Goal: Register for event/course: Sign up to attend an event or enroll in a course

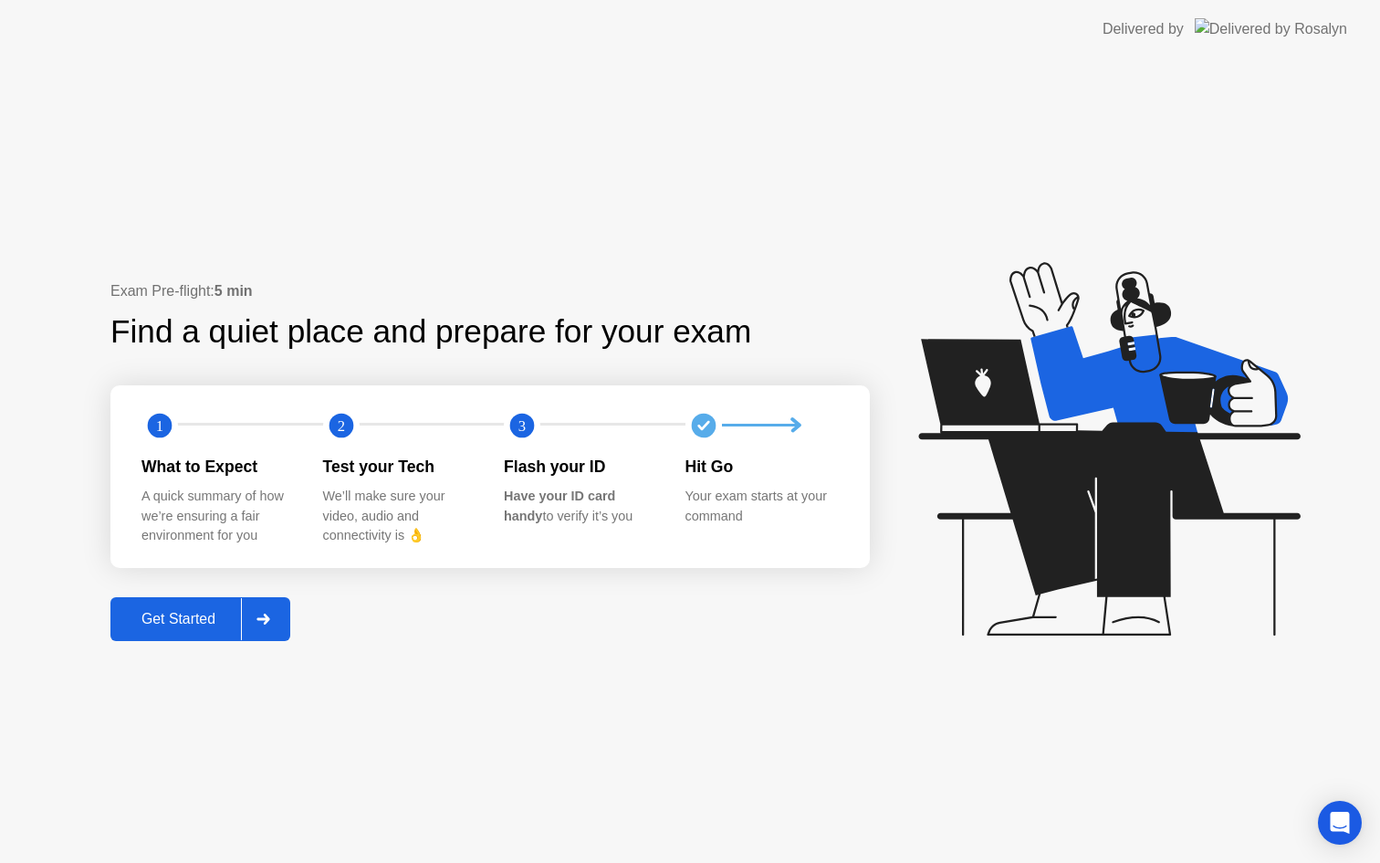
click at [173, 631] on button "Get Started" at bounding box center [200, 619] width 180 height 44
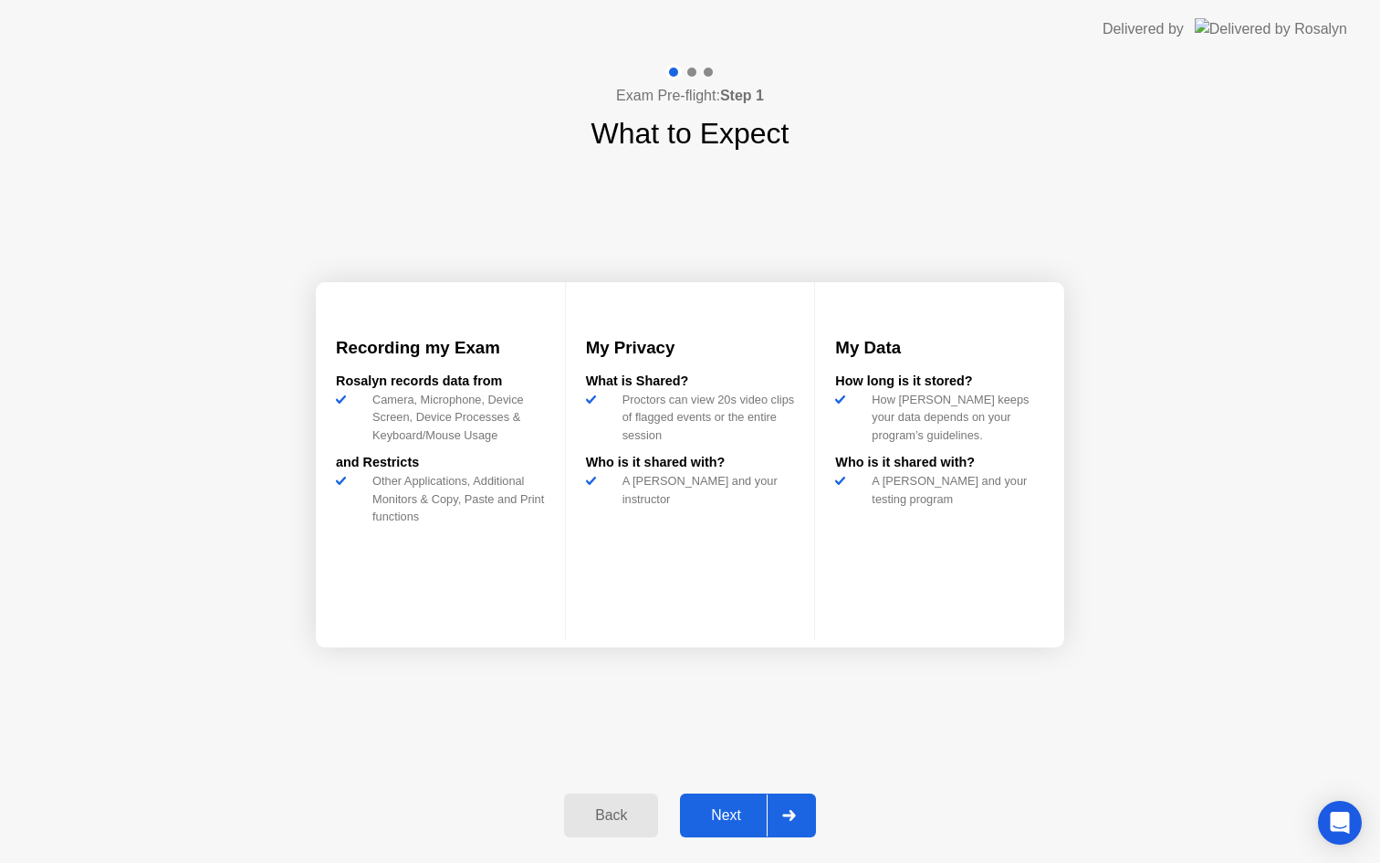
click at [731, 823] on div "Next" at bounding box center [725, 815] width 81 height 16
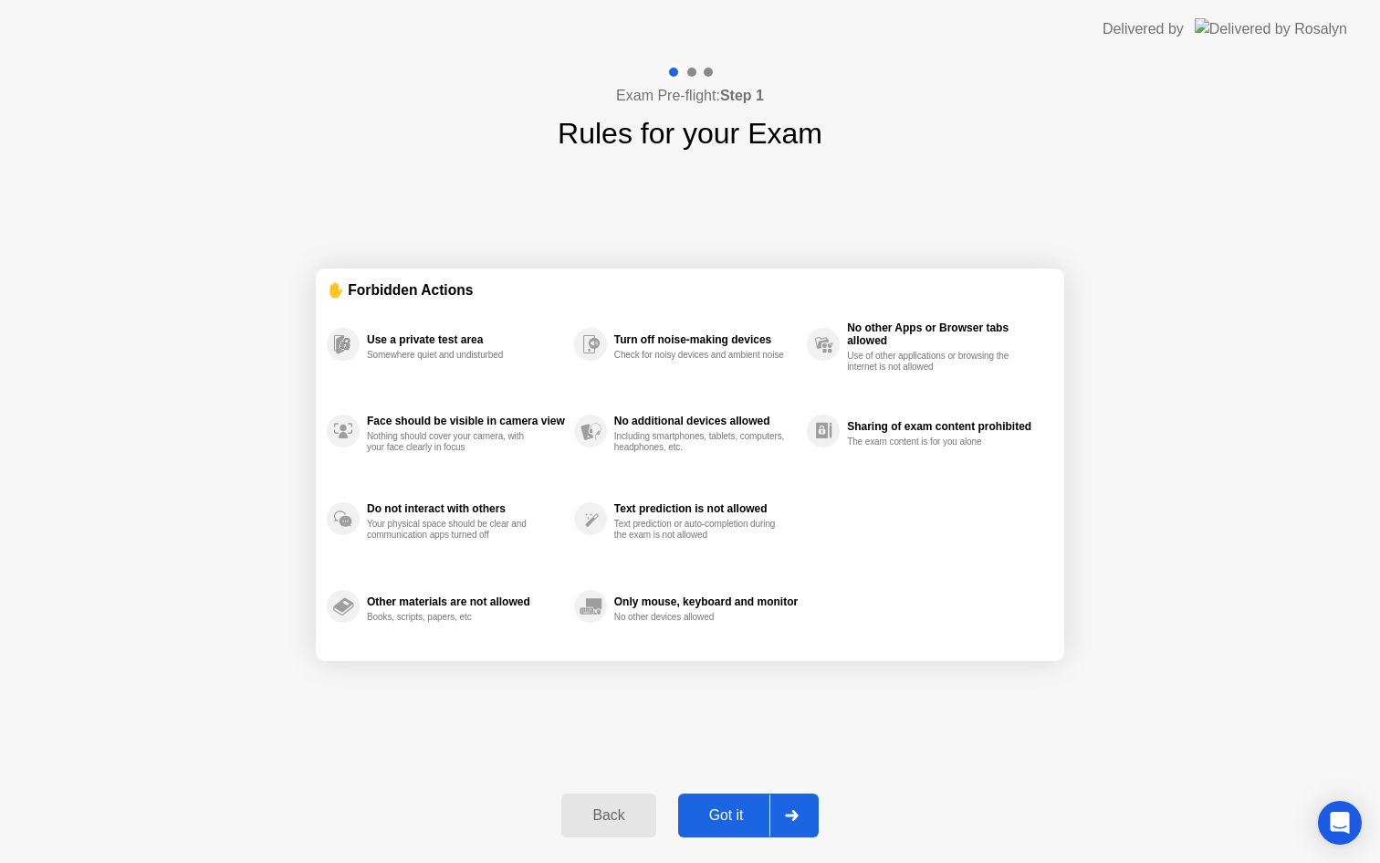
click at [727, 823] on div "Got it" at bounding box center [727, 815] width 86 height 16
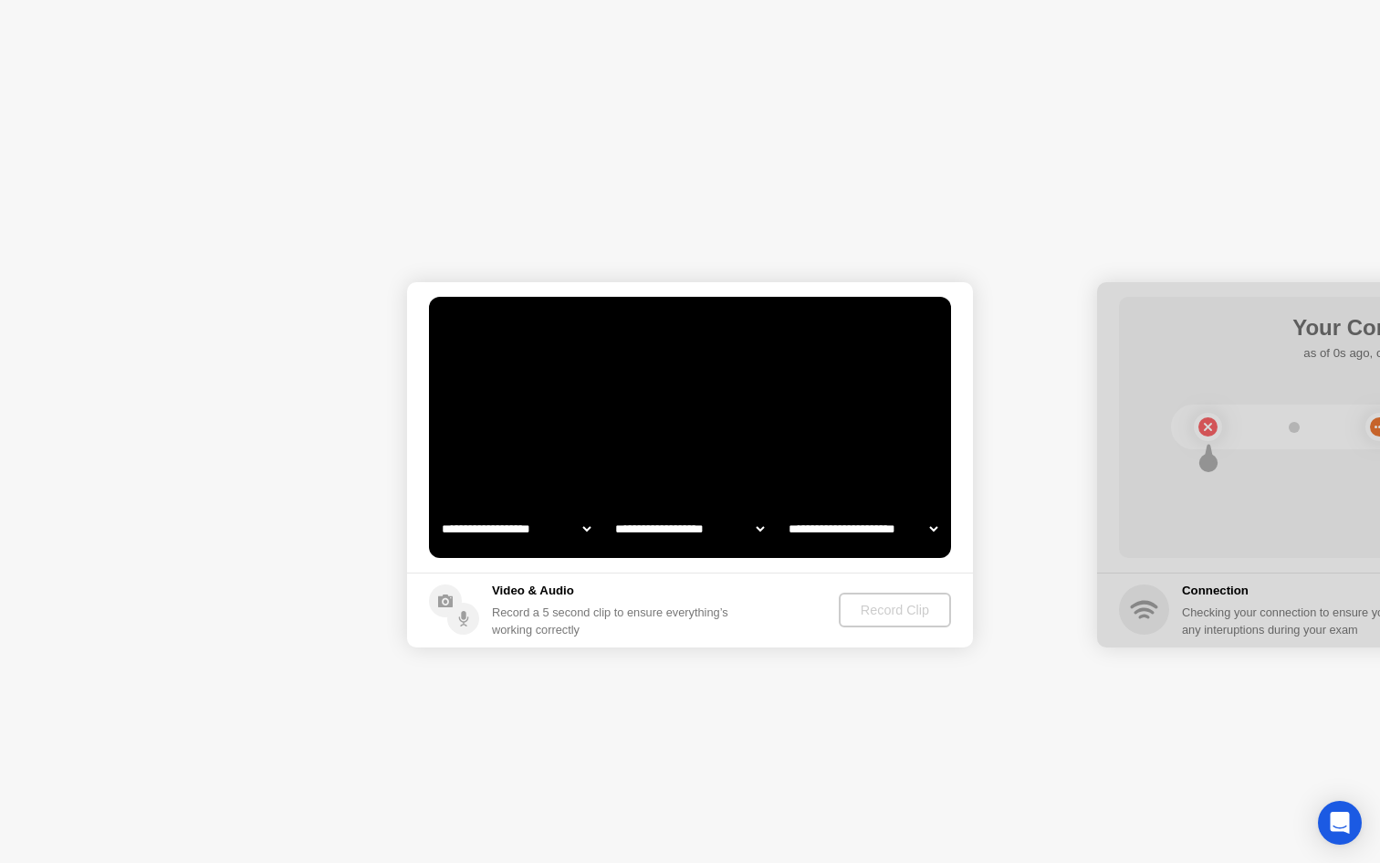
select select "**********"
select select "*******"
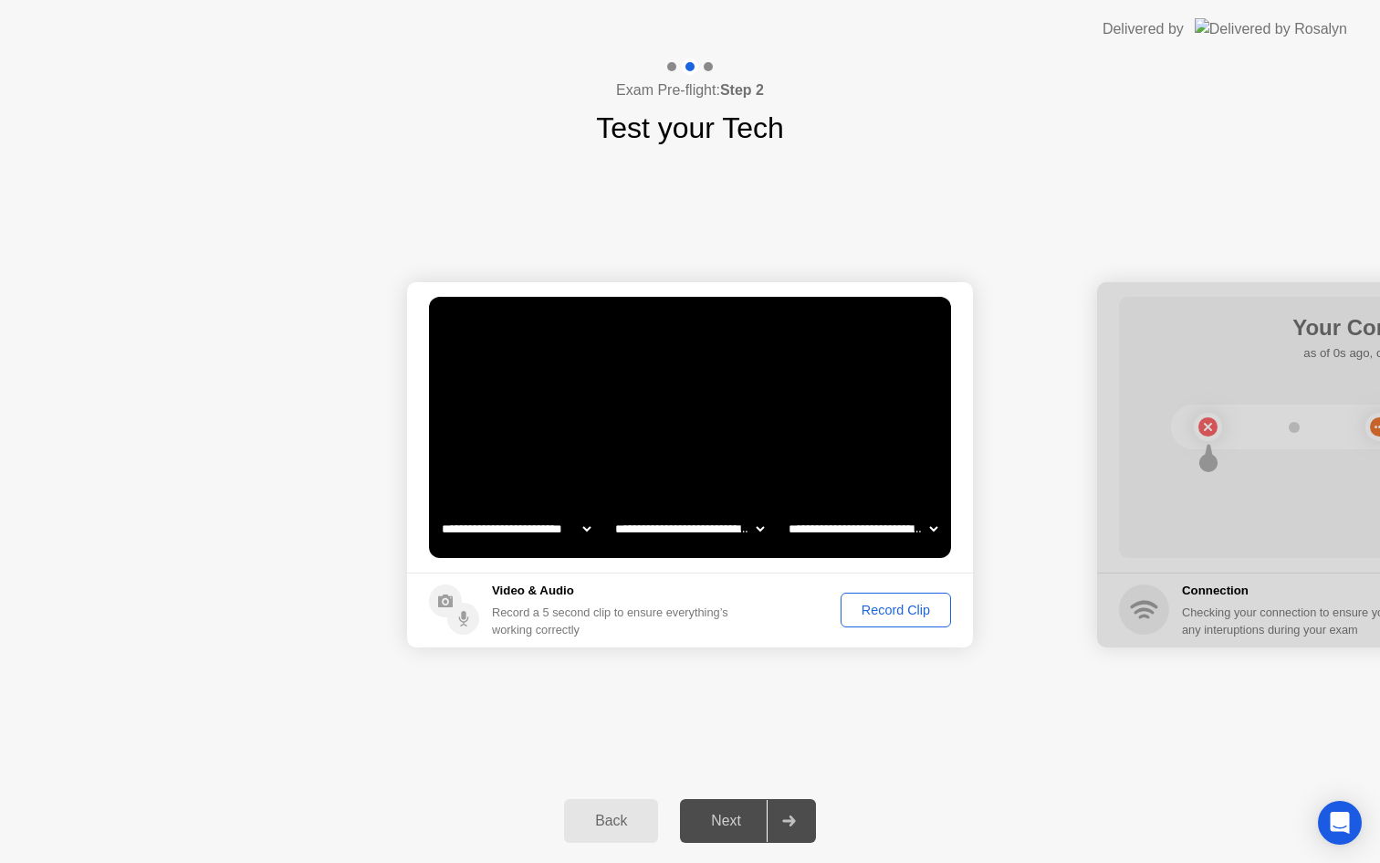
click at [705, 817] on div "Next" at bounding box center [725, 820] width 81 height 16
click at [893, 617] on div "Record Clip" at bounding box center [896, 609] width 98 height 15
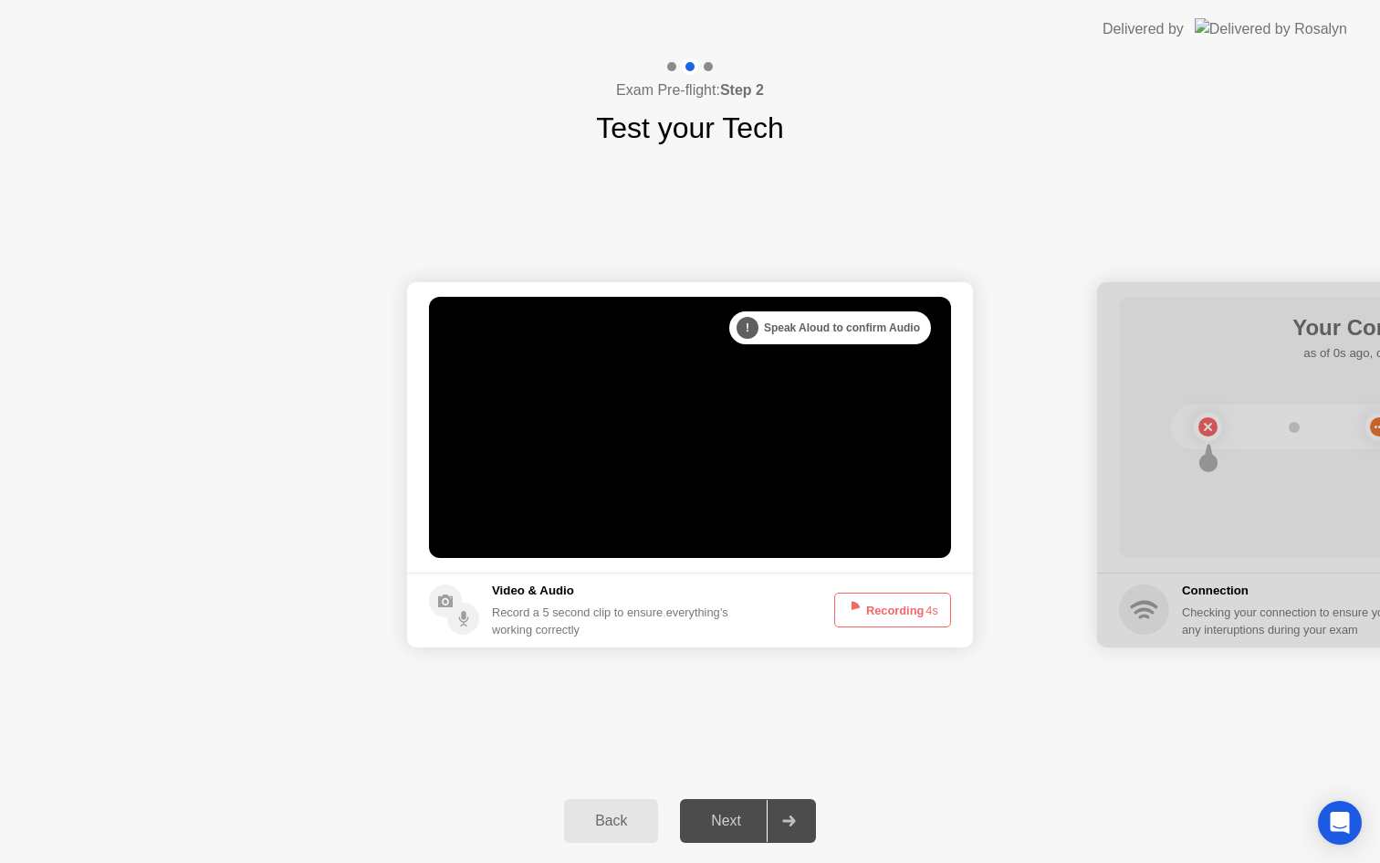
click at [893, 618] on button "Recording 4s" at bounding box center [892, 609] width 117 height 35
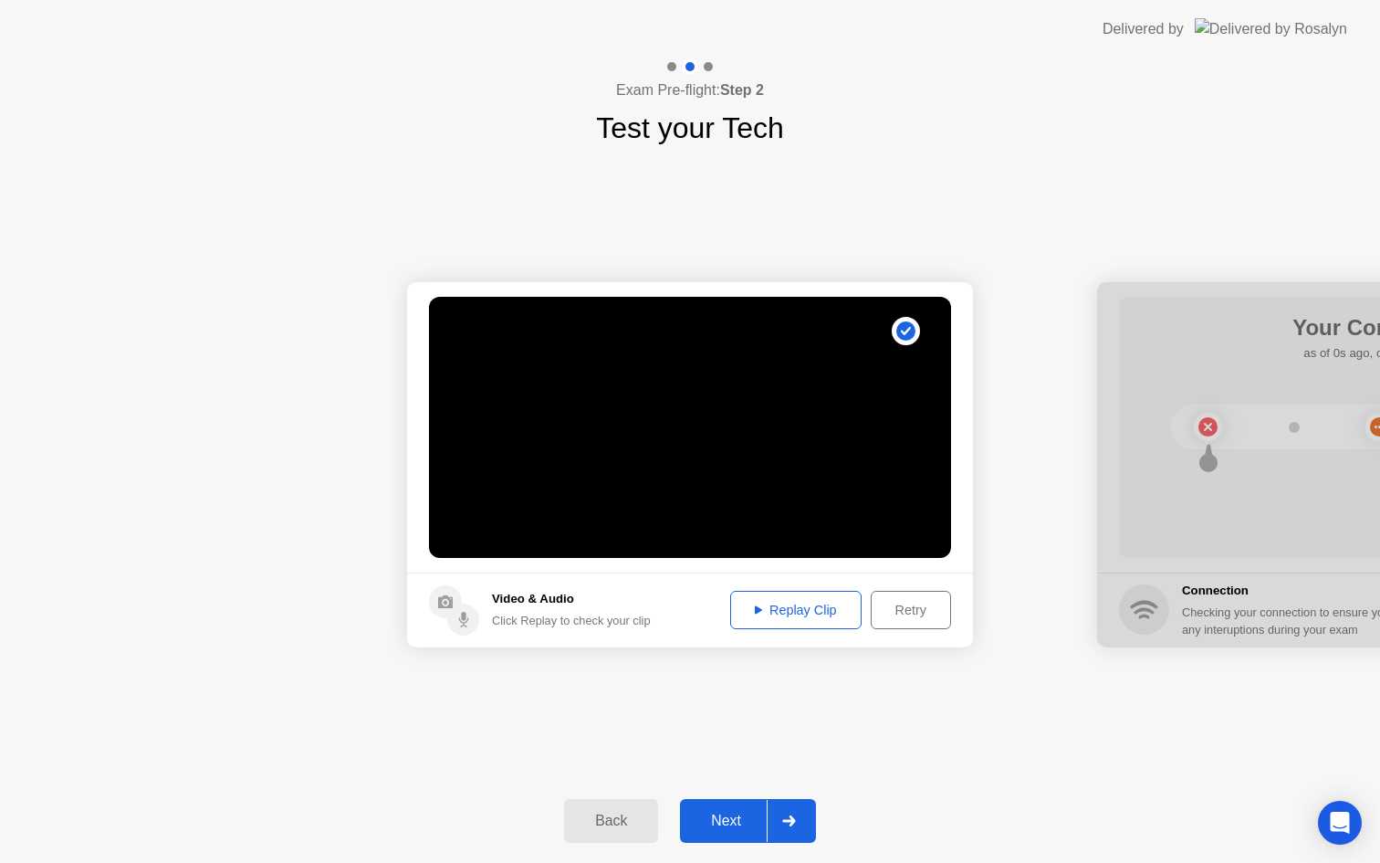
click at [727, 817] on div "Next" at bounding box center [725, 820] width 81 height 16
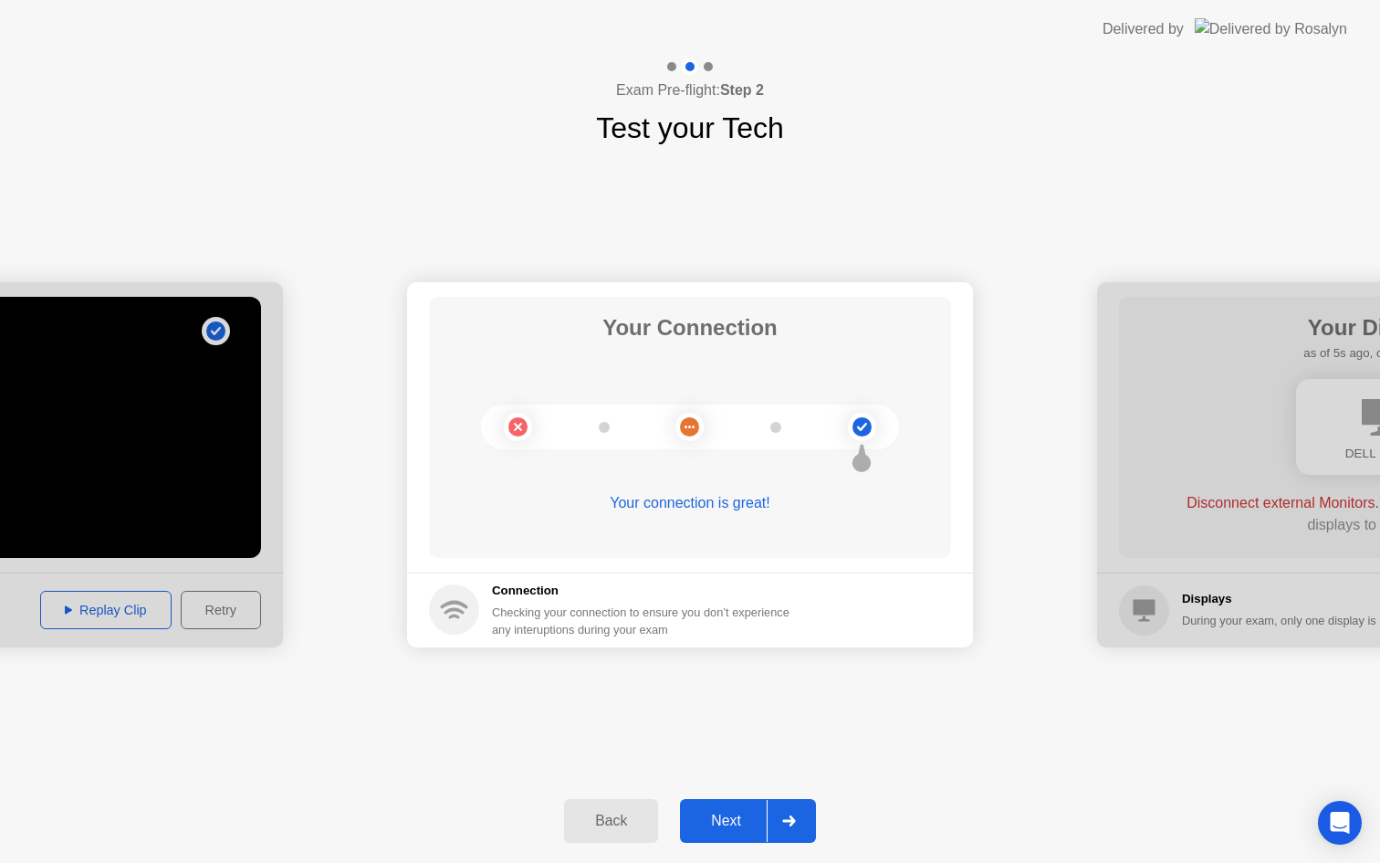
click at [748, 821] on div "Next" at bounding box center [725, 820] width 81 height 16
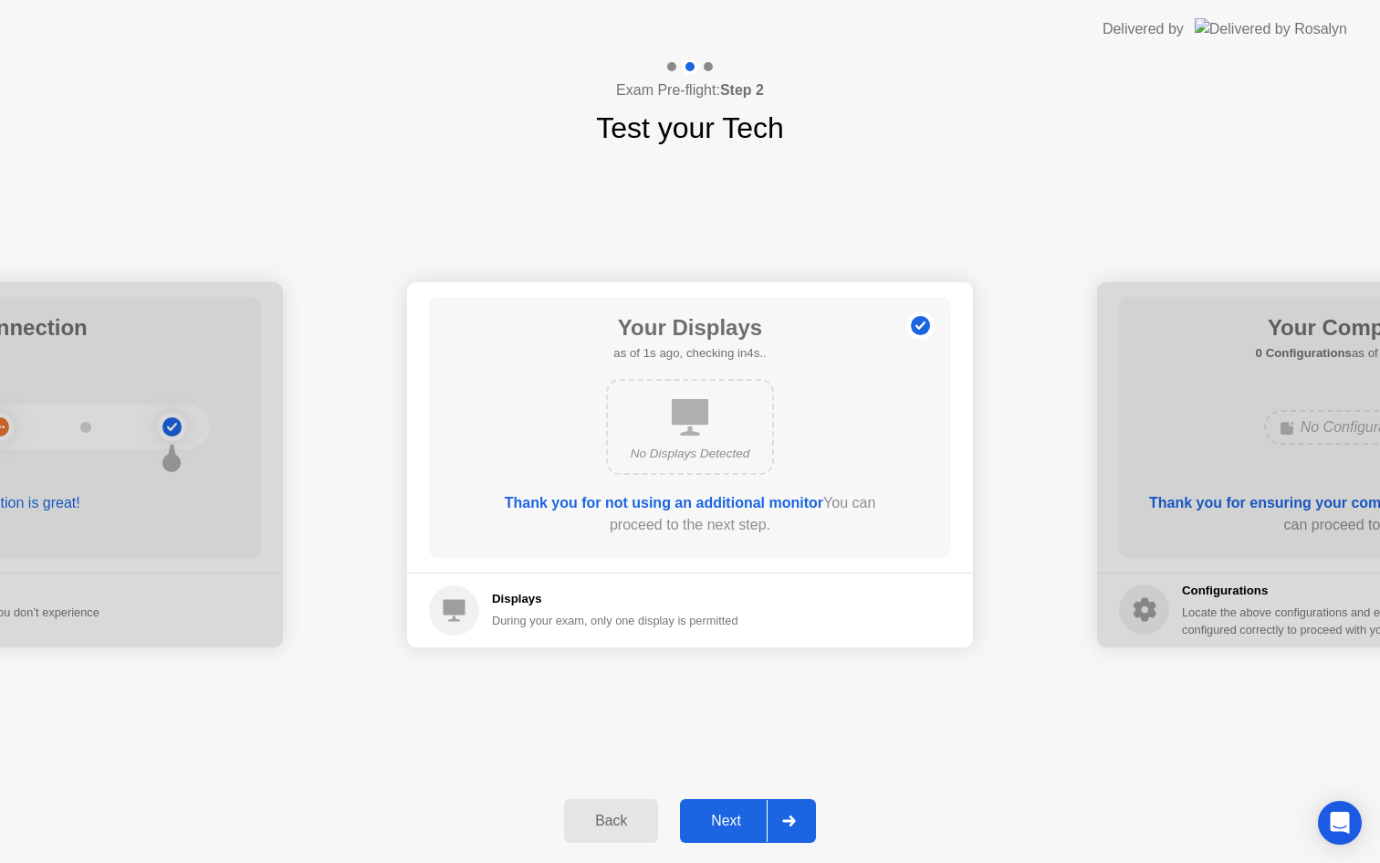
click at [743, 821] on div "Next" at bounding box center [725, 820] width 81 height 16
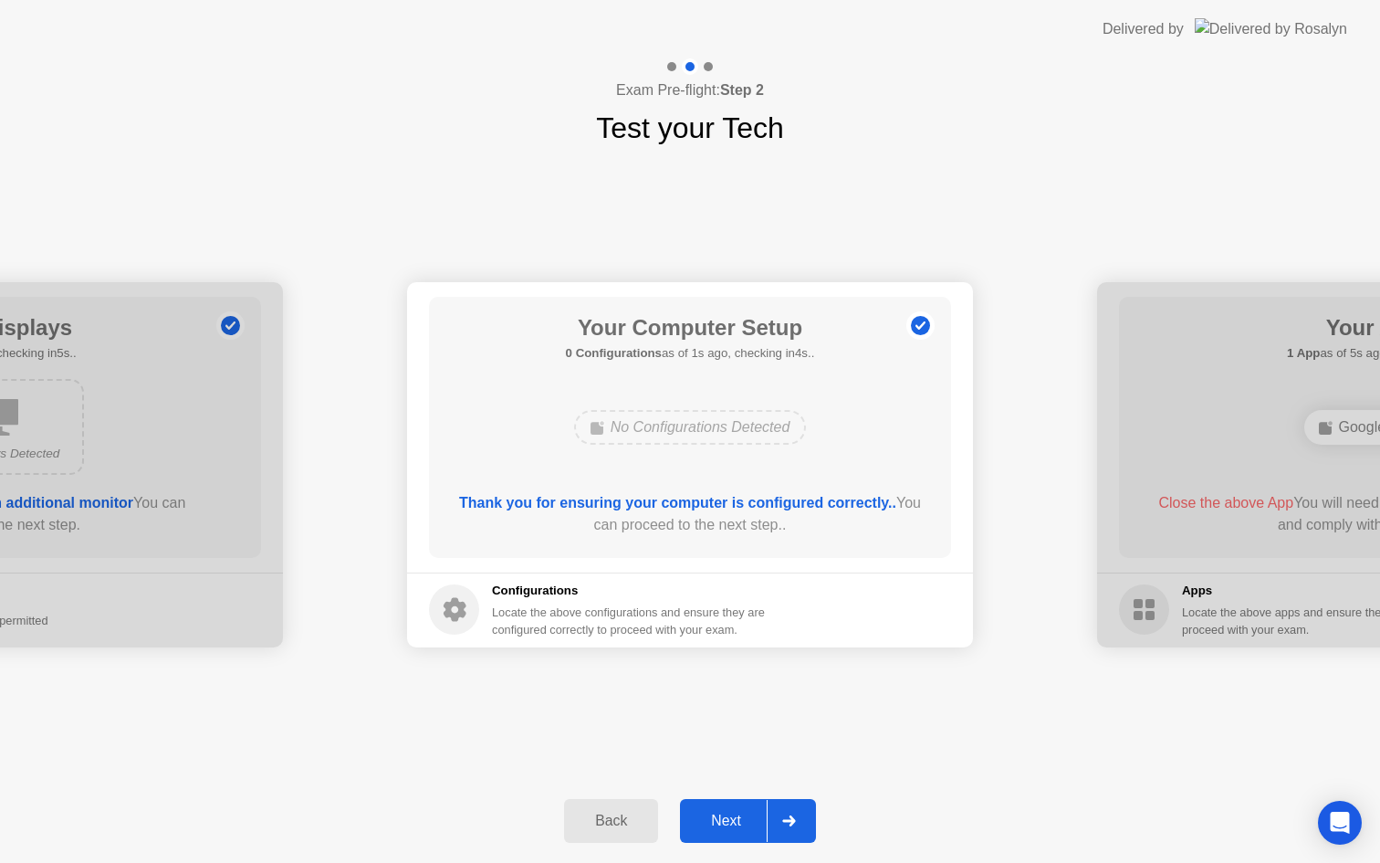
click at [743, 821] on div "Next" at bounding box center [725, 820] width 81 height 16
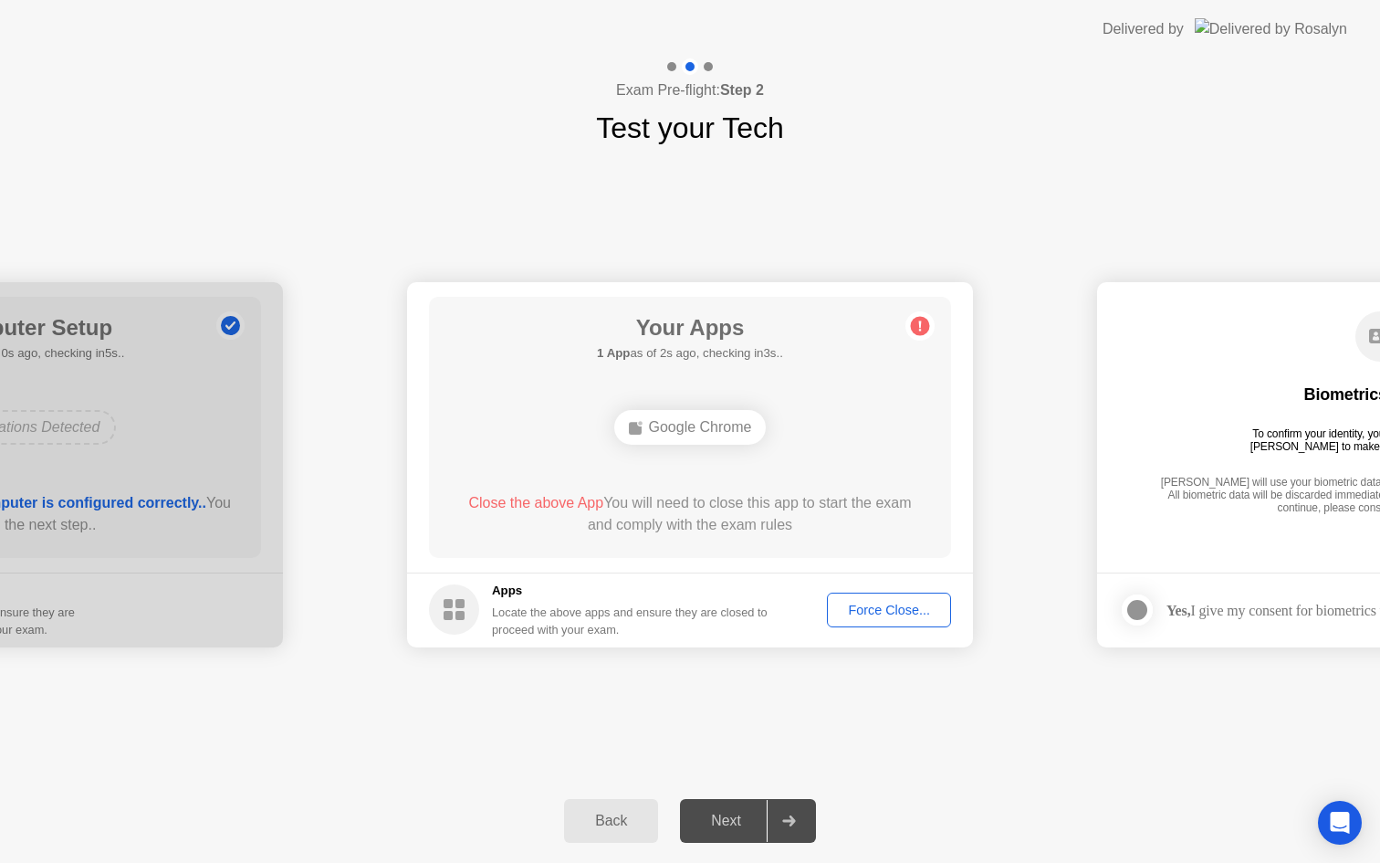
click at [864, 603] on div "Force Close..." at bounding box center [888, 609] width 111 height 15
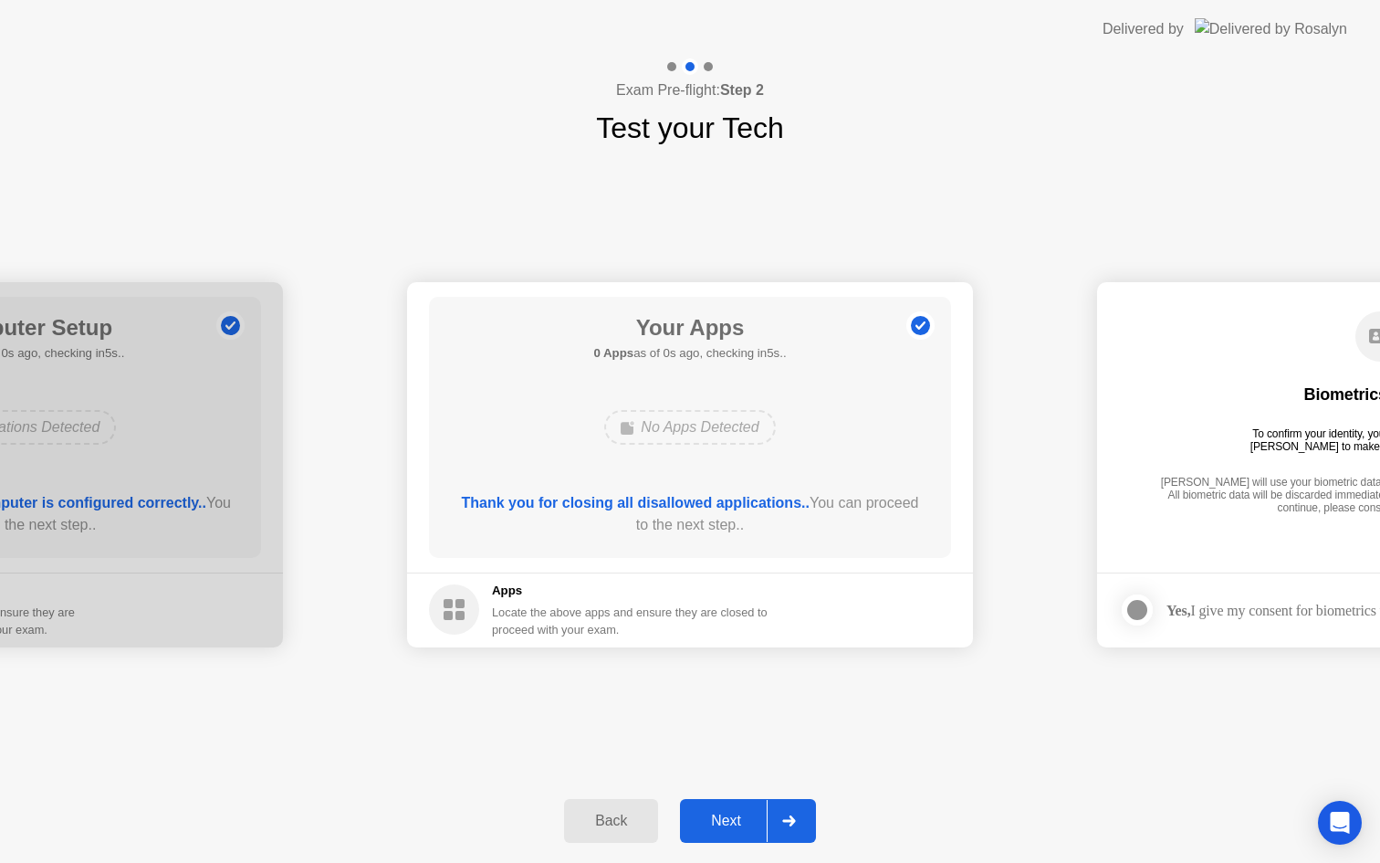
click at [729, 808] on button "Next" at bounding box center [748, 821] width 136 height 44
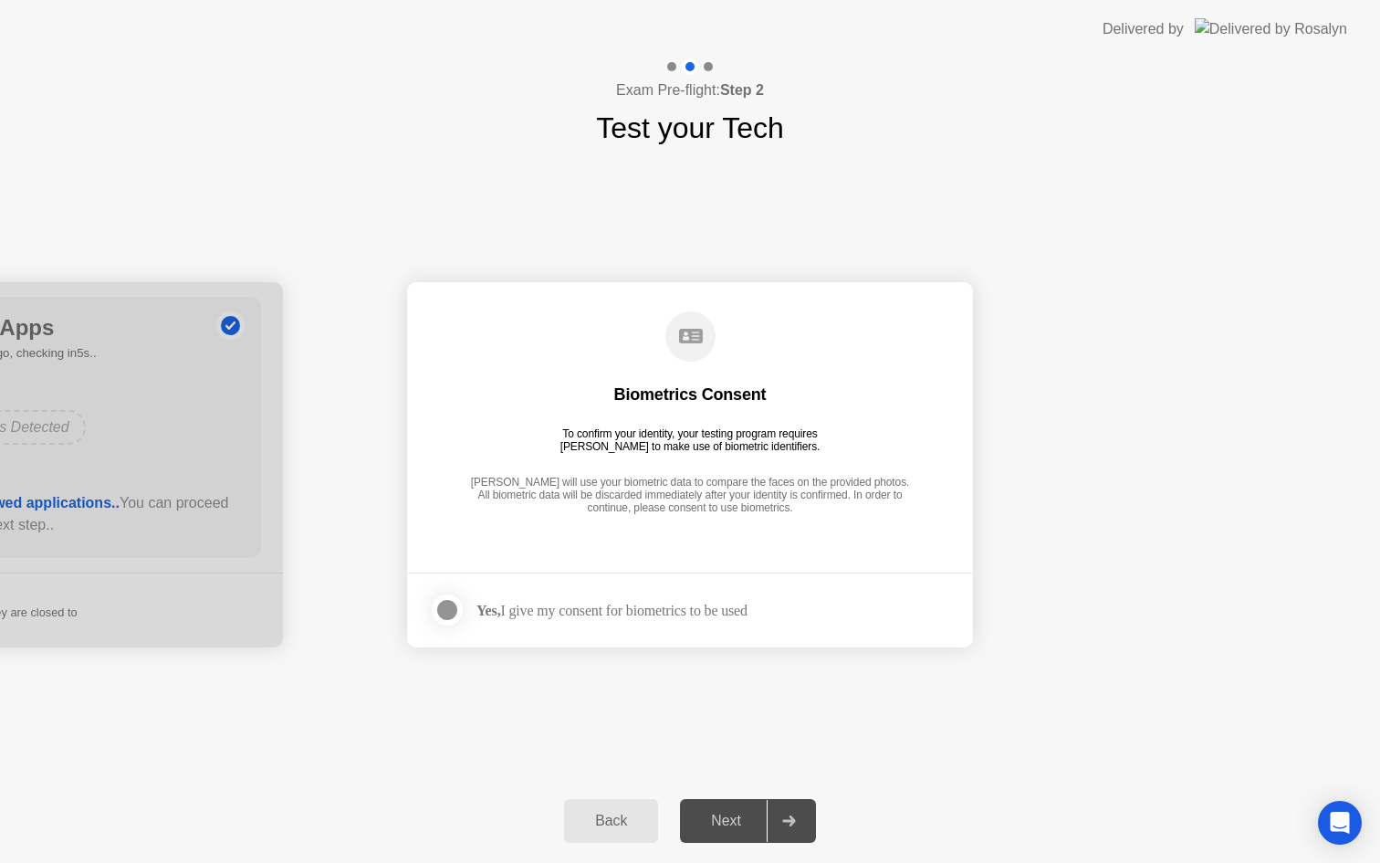
click at [728, 816] on div "Next" at bounding box center [725, 820] width 81 height 16
click at [532, 612] on div "Yes, I give my consent for biometrics to be used" at bounding box center [611, 609] width 271 height 17
click at [458, 612] on div at bounding box center [447, 610] width 22 height 22
click at [737, 827] on div "Next" at bounding box center [725, 820] width 81 height 16
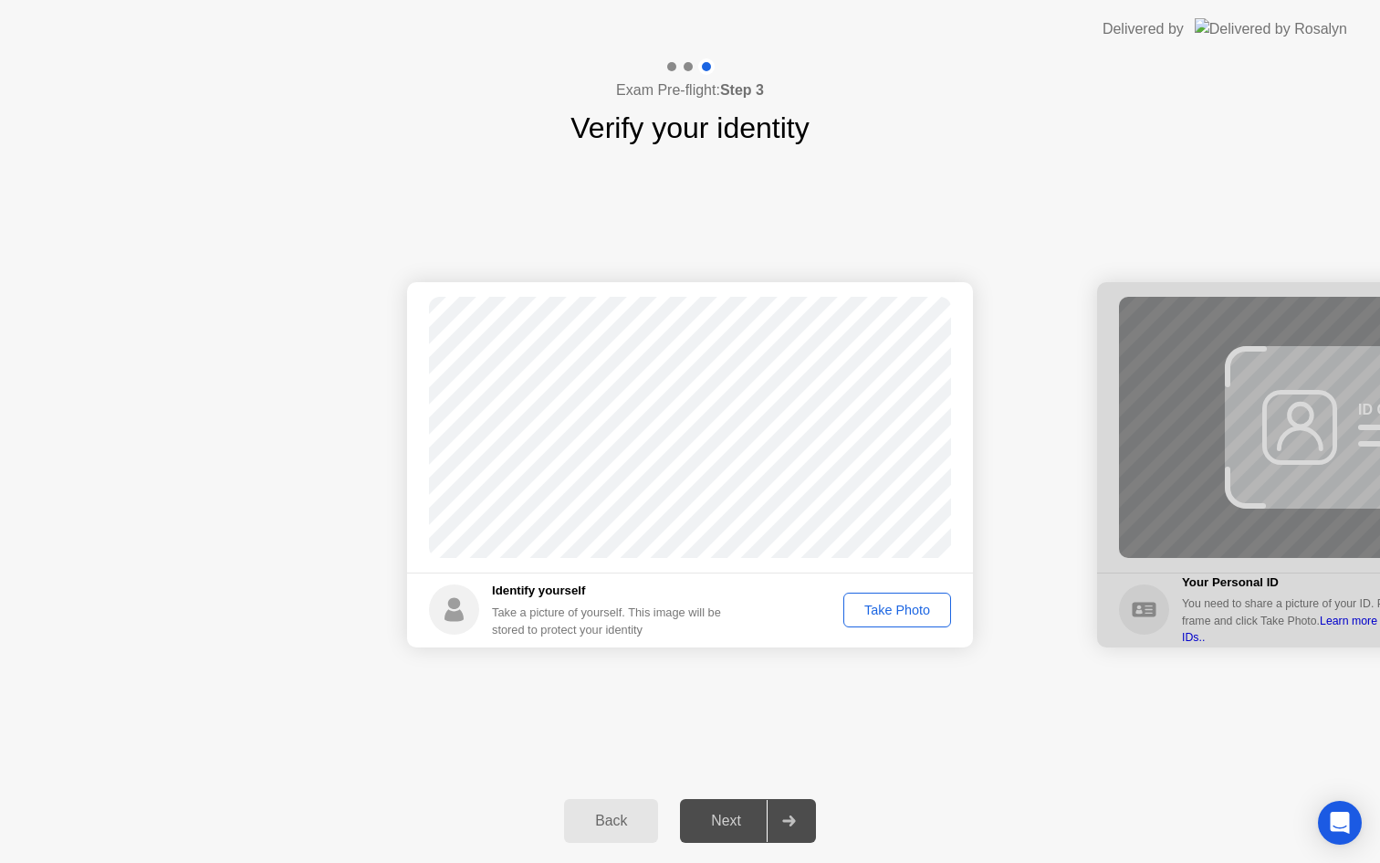
click at [887, 621] on button "Take Photo" at bounding box center [897, 609] width 108 height 35
click at [722, 829] on div "Next" at bounding box center [725, 820] width 81 height 16
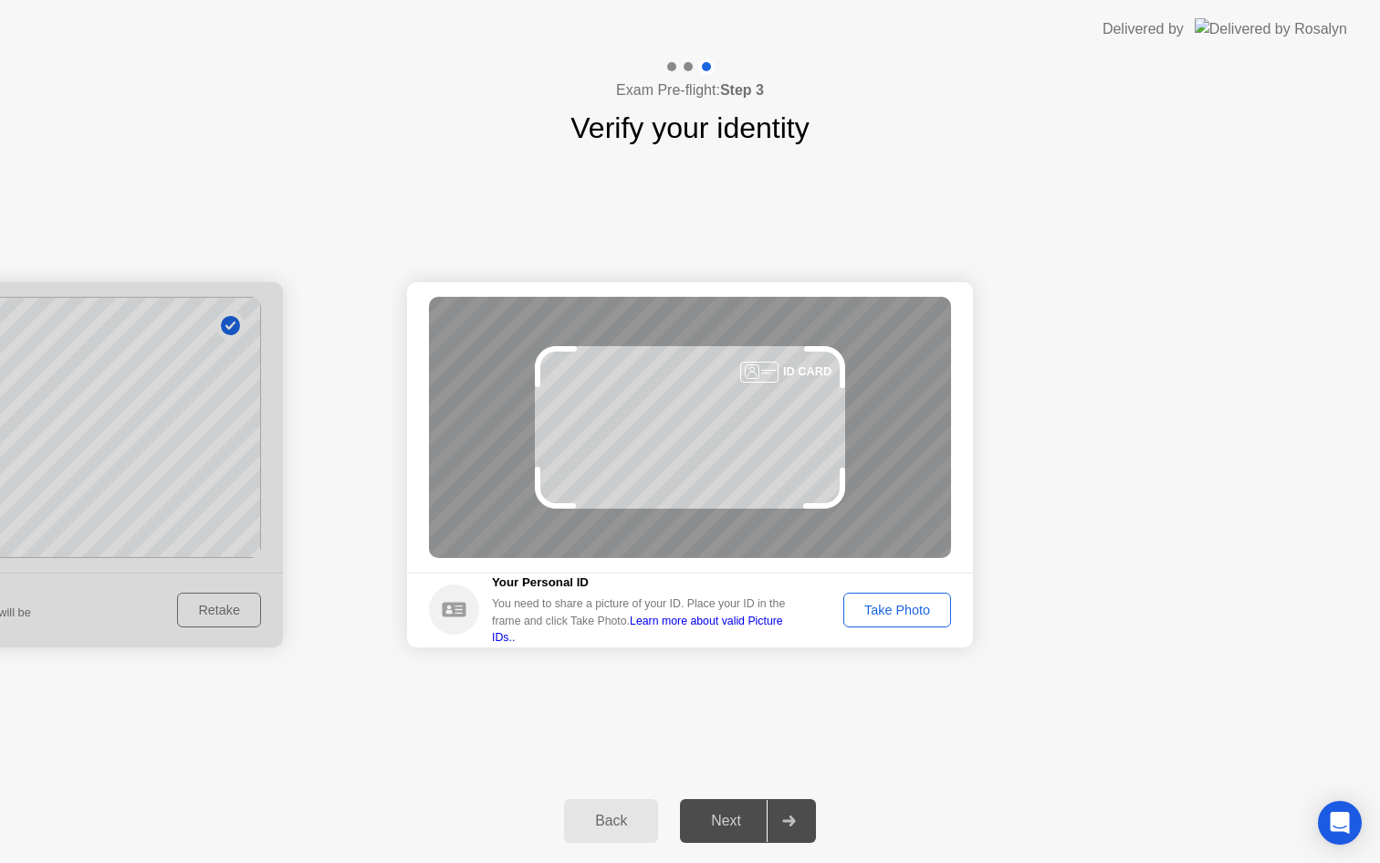
click at [918, 608] on div "Take Photo" at bounding box center [897, 609] width 95 height 15
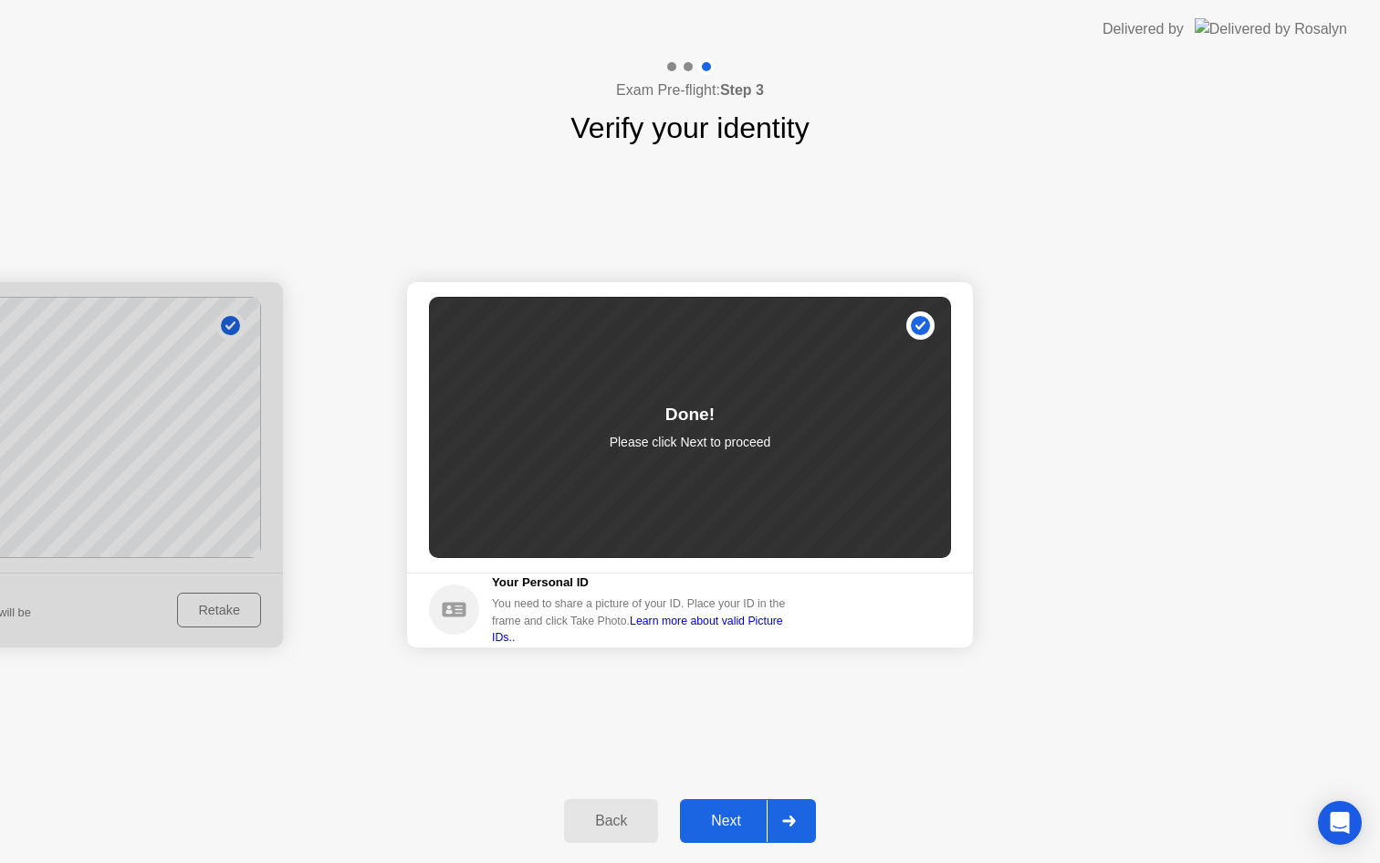
click at [730, 821] on div "Next" at bounding box center [725, 820] width 81 height 16
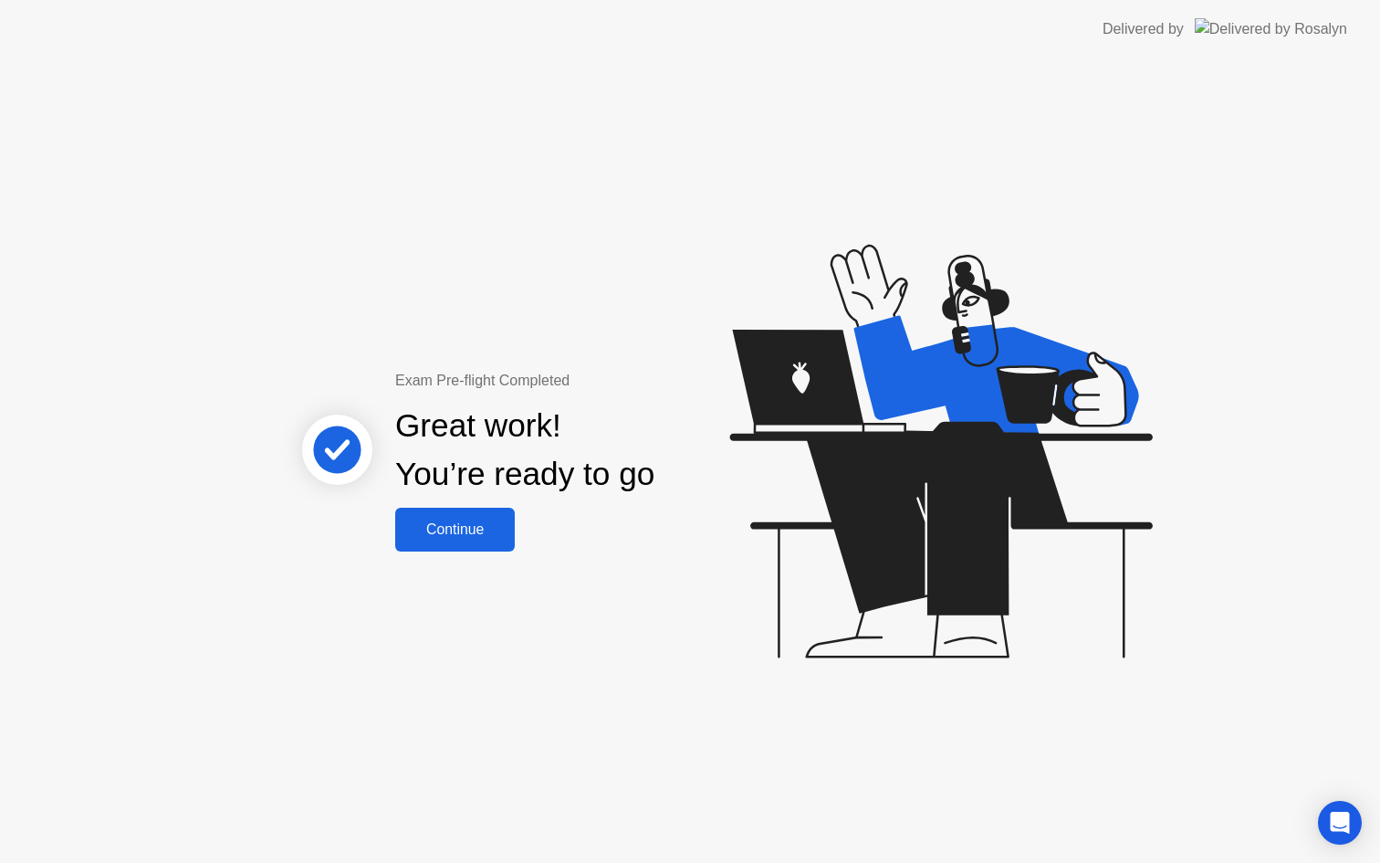
click at [483, 545] on button "Continue" at bounding box center [455, 529] width 120 height 44
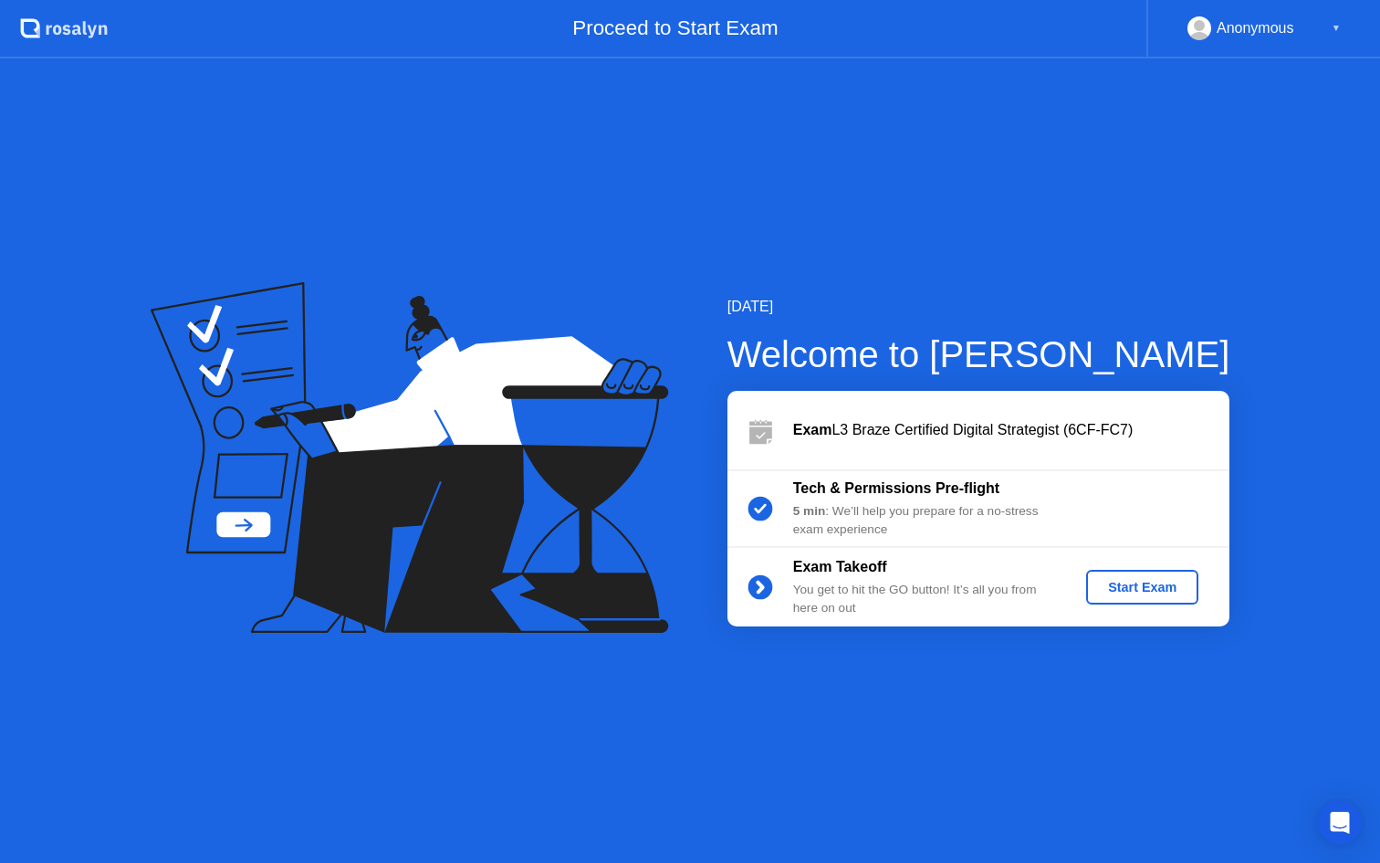
click at [1128, 590] on div "Start Exam" at bounding box center [1142, 587] width 98 height 15
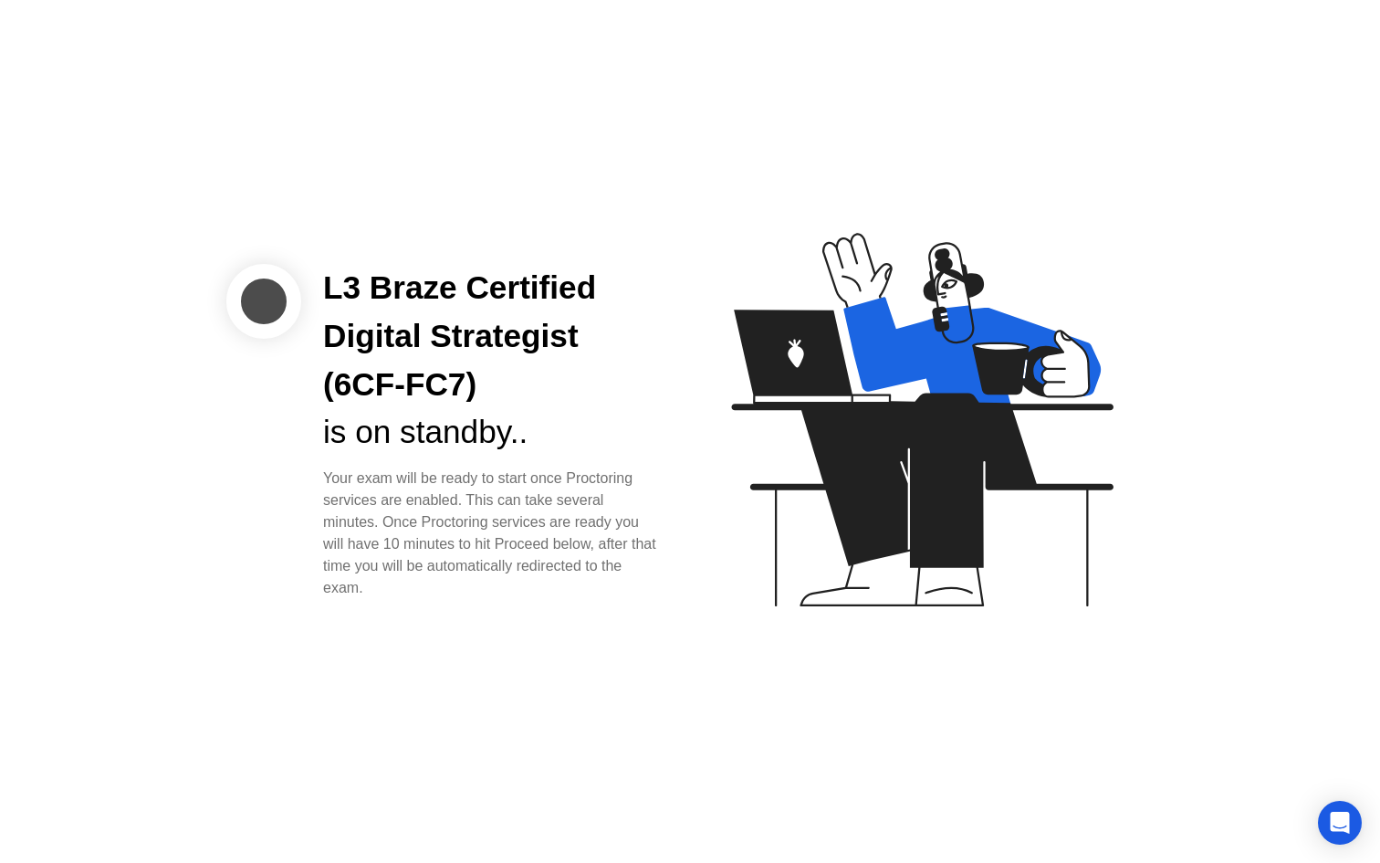
click at [606, 612] on div "L3 Braze Certified Digital Strategist (6CF-FC7) is on standby.. Your exam will …" at bounding box center [690, 431] width 1380 height 863
click at [637, 559] on div "Your exam will be ready to start once Proctoring services are enabled. This can…" at bounding box center [492, 532] width 338 height 131
click at [1069, 761] on div "L3 Braze Certified Digital Strategist (6CF-FC7) is on standby.. Your exam will …" at bounding box center [690, 431] width 1380 height 863
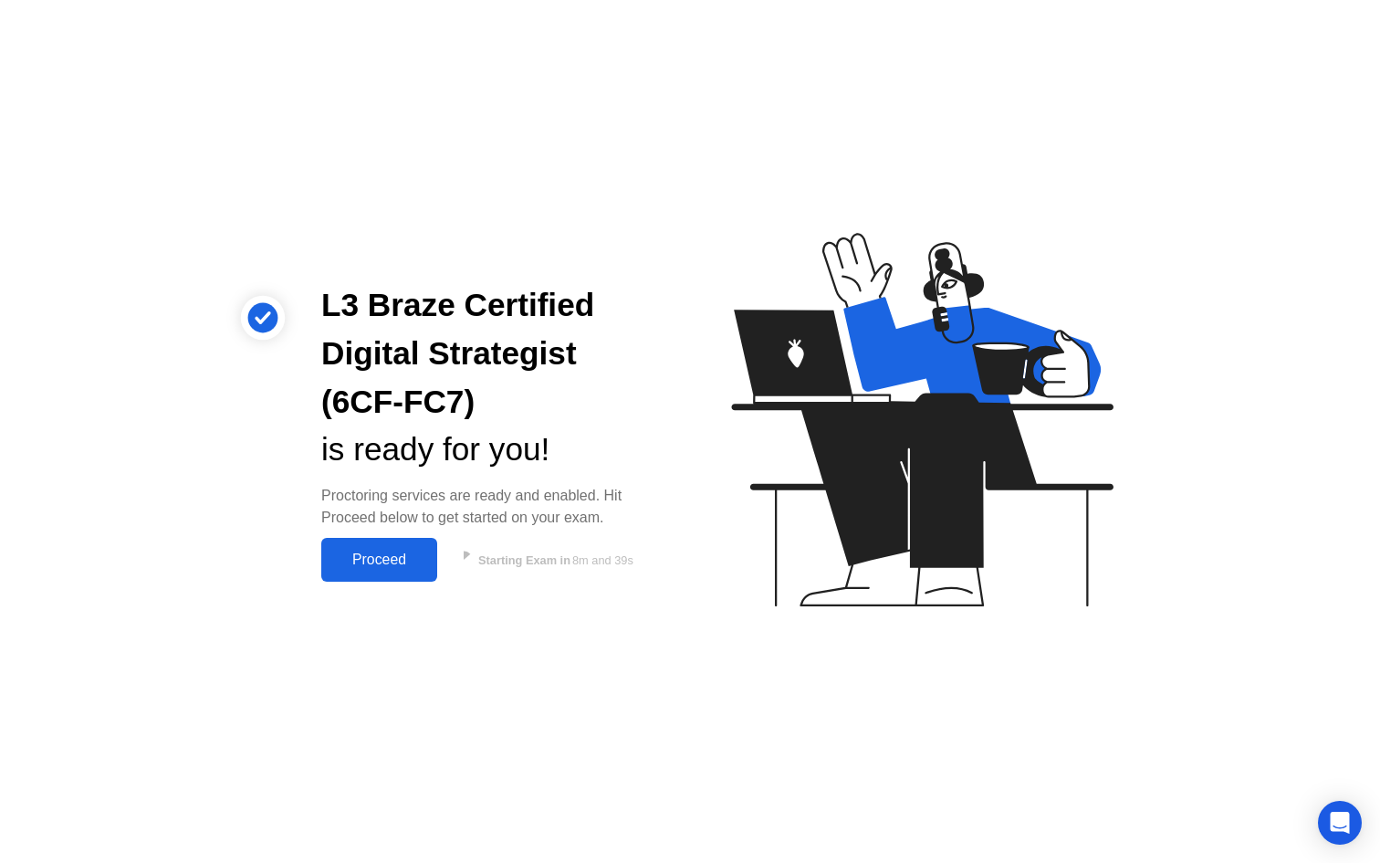
click at [341, 567] on div "Proceed" at bounding box center [379, 559] width 105 height 16
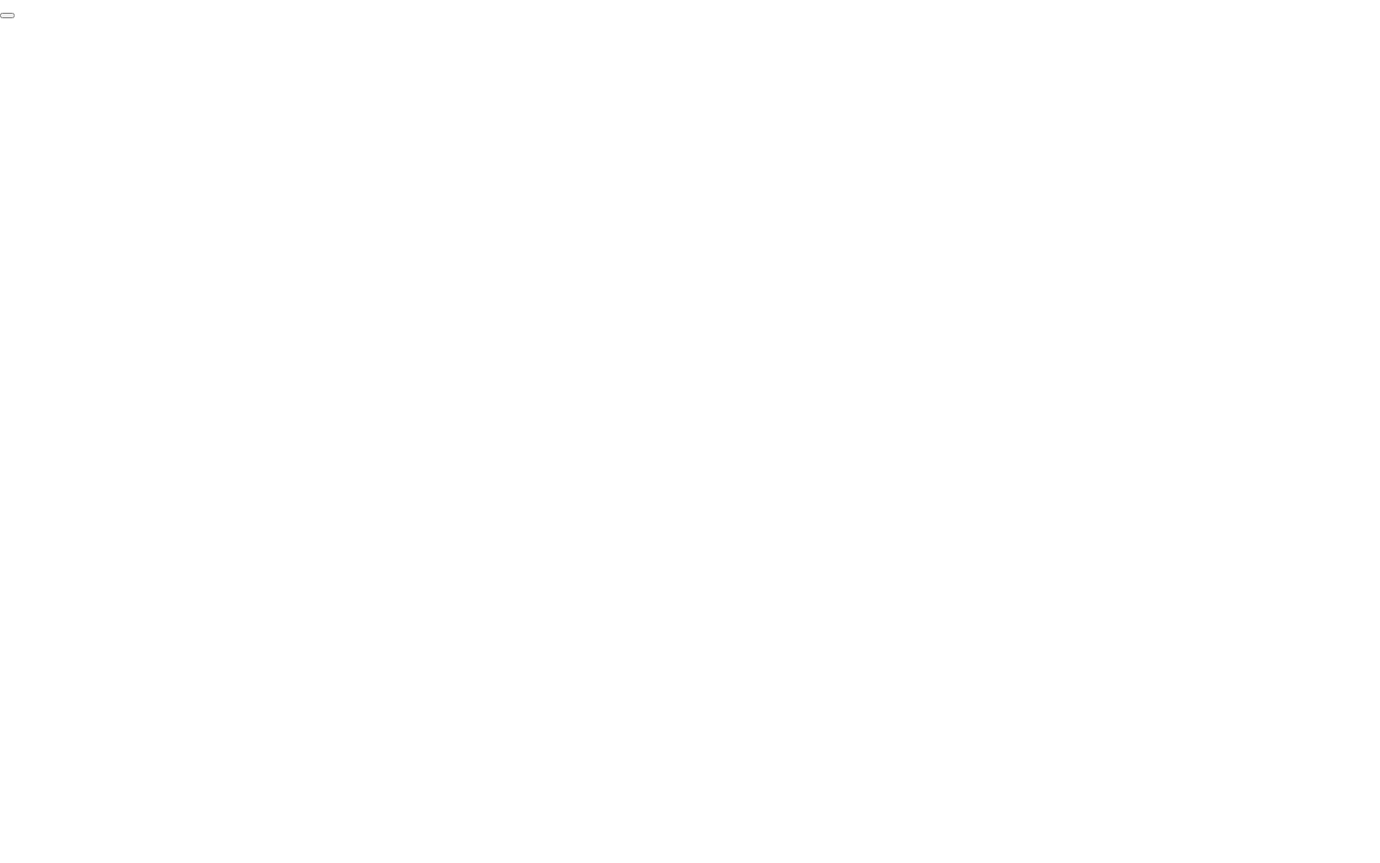
click at [15, 18] on button "End Proctoring Session" at bounding box center [7, 15] width 15 height 5
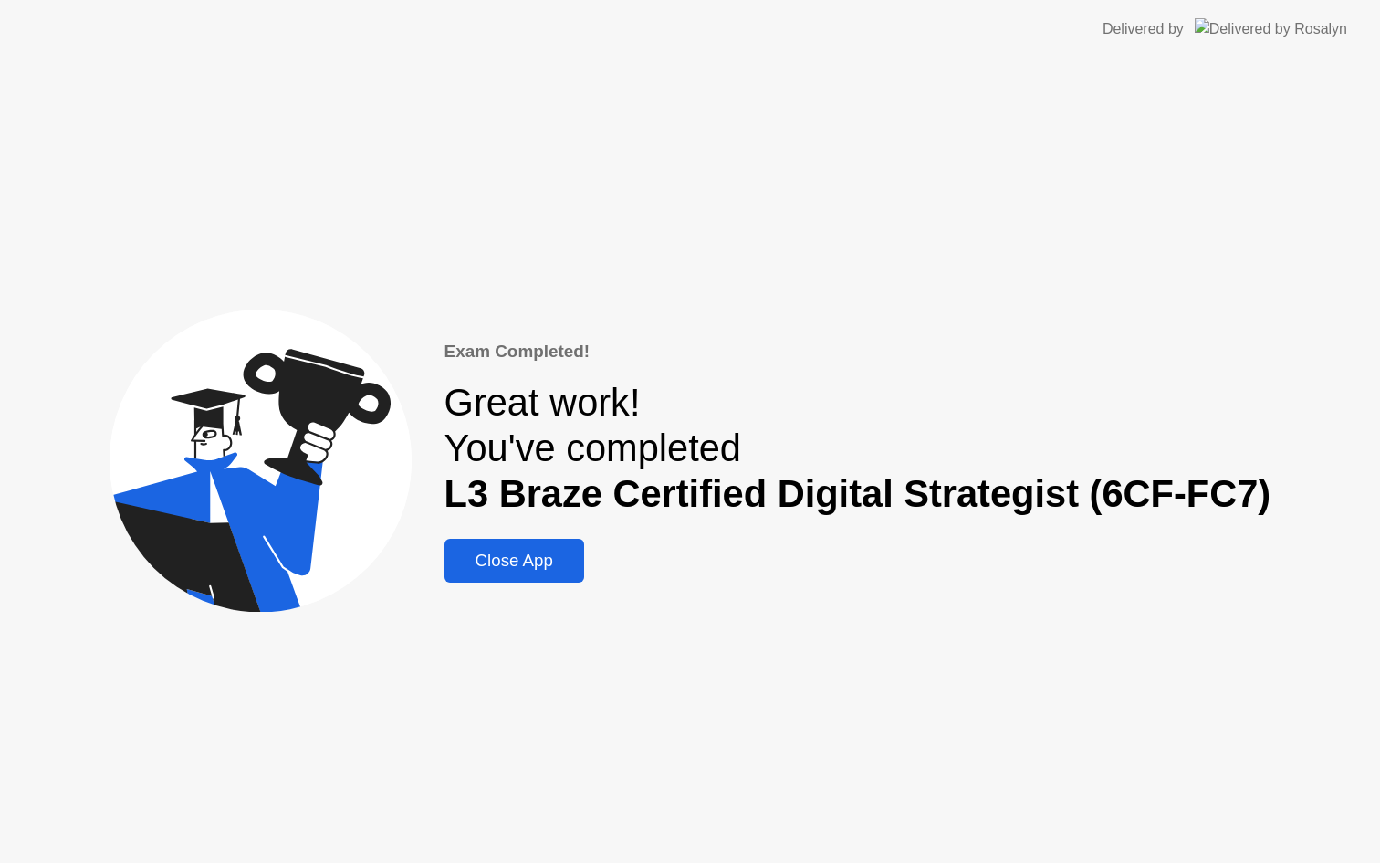
click at [498, 579] on button "Close App" at bounding box center [514, 561] width 140 height 44
